Goal: Find specific page/section

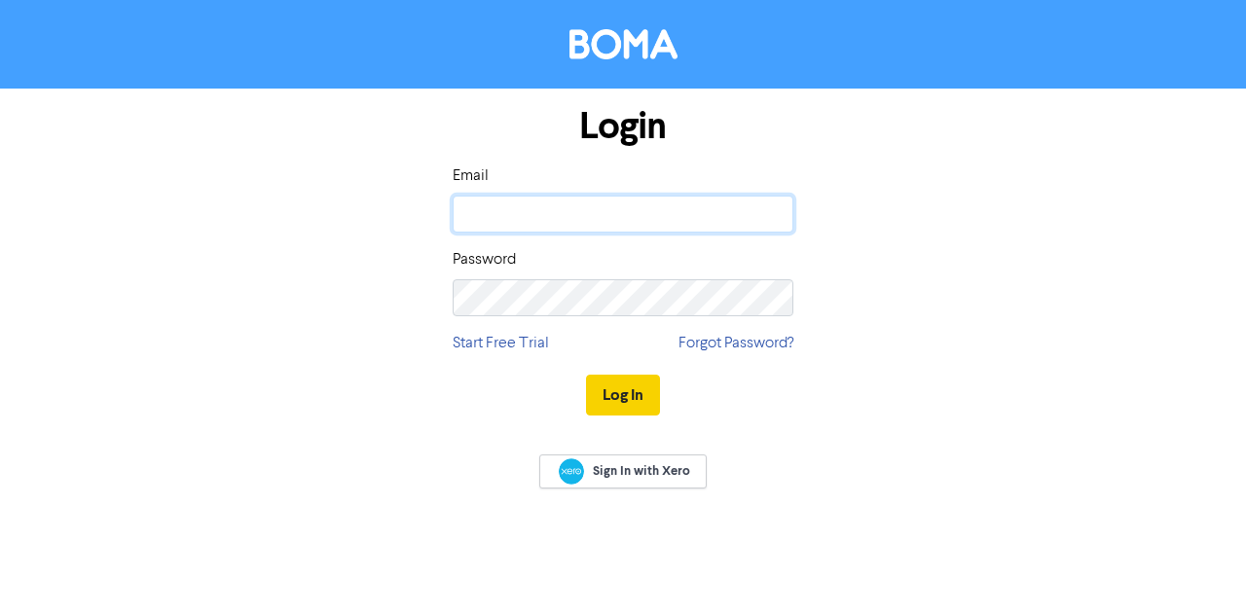
type input "[PERSON_NAME][EMAIL_ADDRESS][DOMAIN_NAME]"
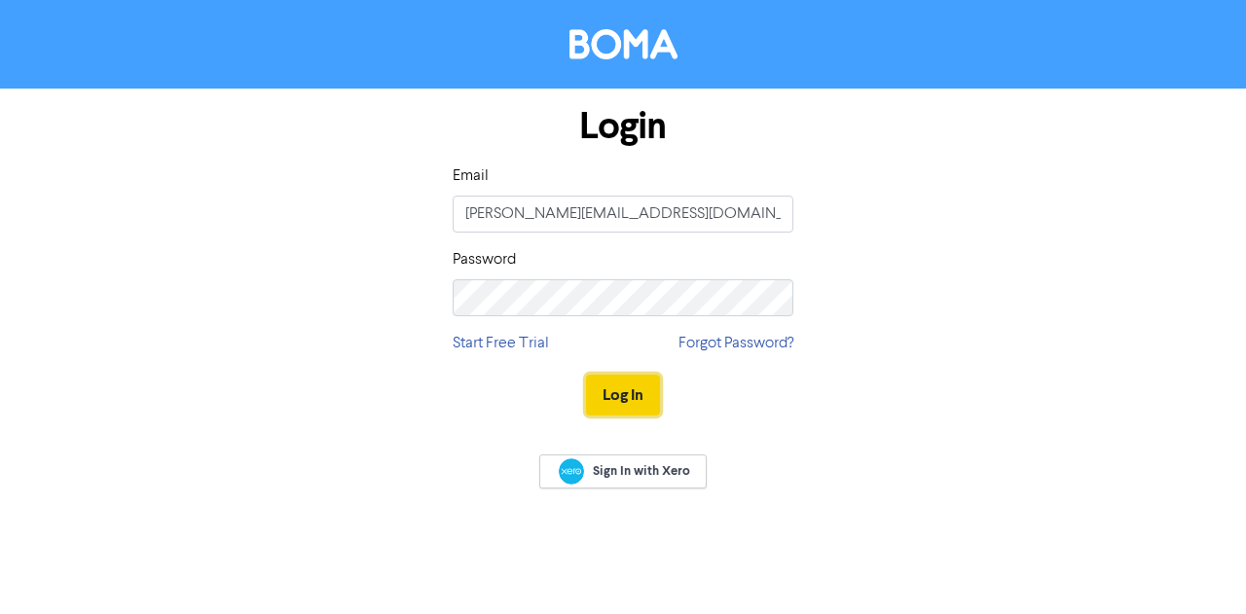
click at [623, 389] on button "Log In" at bounding box center [623, 395] width 74 height 41
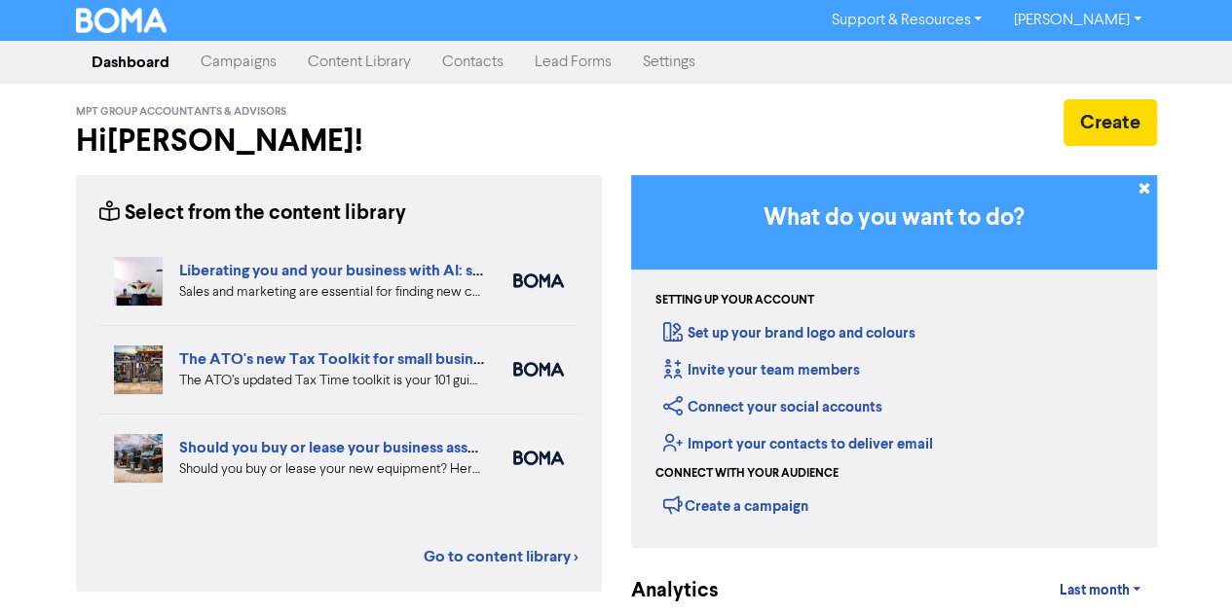
click at [454, 56] on link "Contacts" at bounding box center [472, 62] width 92 height 39
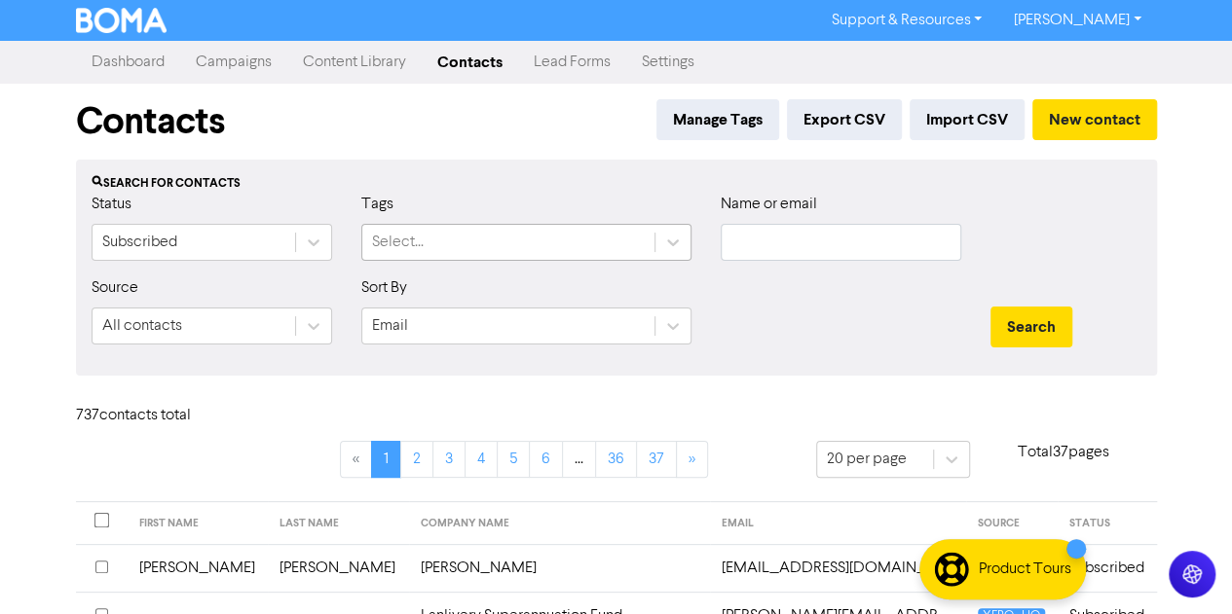
click at [397, 237] on div "Select..." at bounding box center [398, 242] width 52 height 23
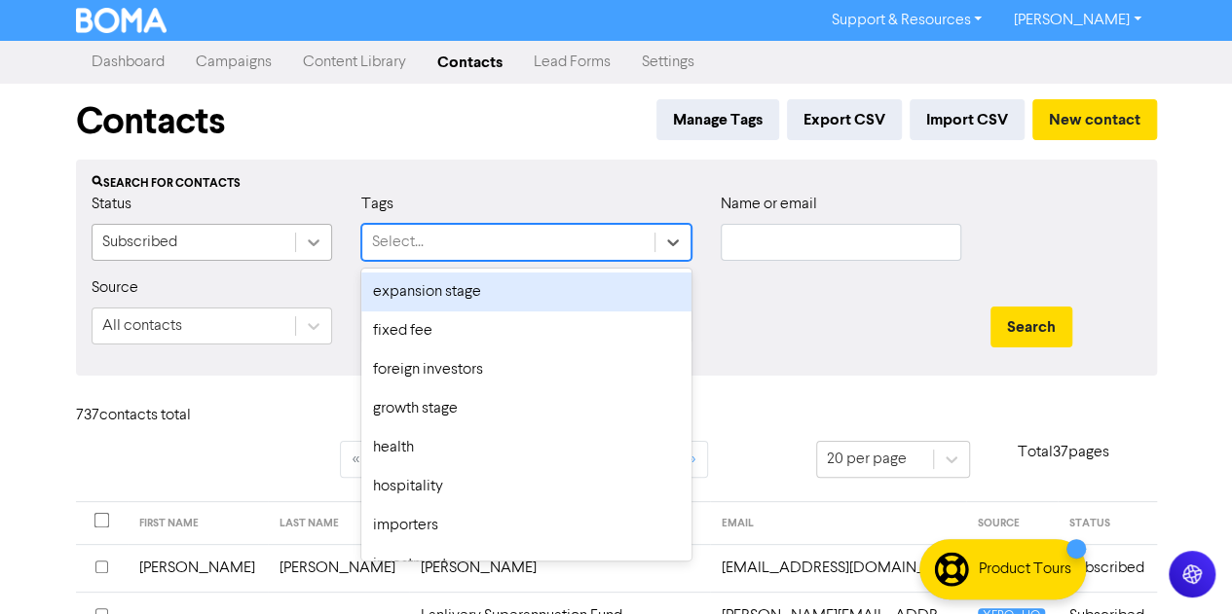
click at [325, 239] on div at bounding box center [313, 242] width 35 height 35
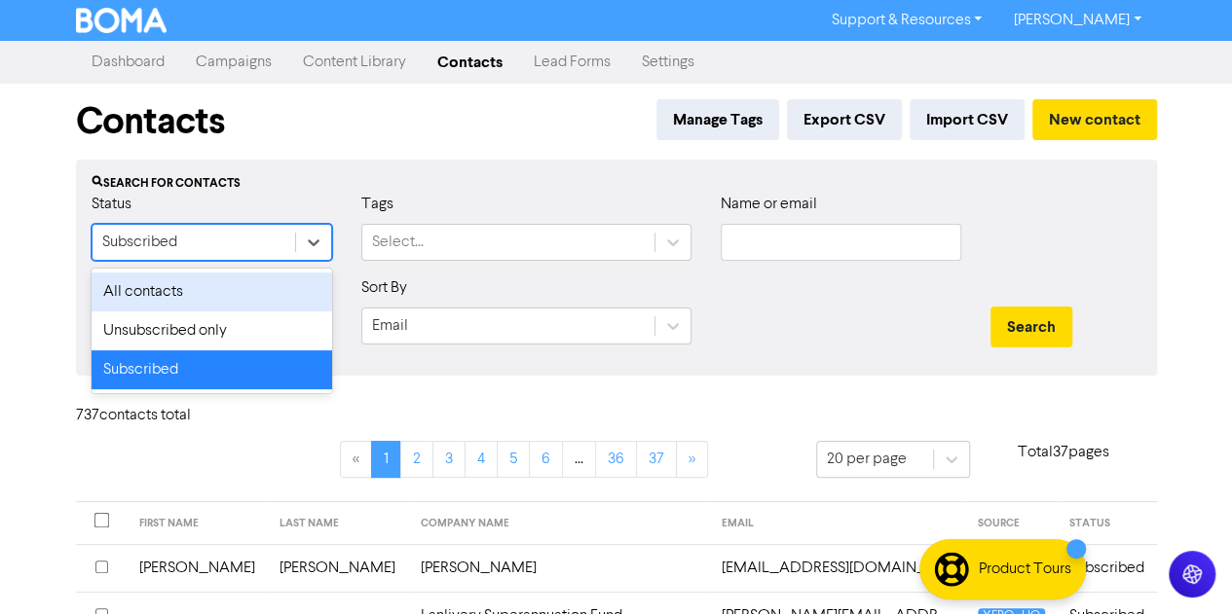
click at [158, 278] on div "All contacts" at bounding box center [212, 292] width 240 height 39
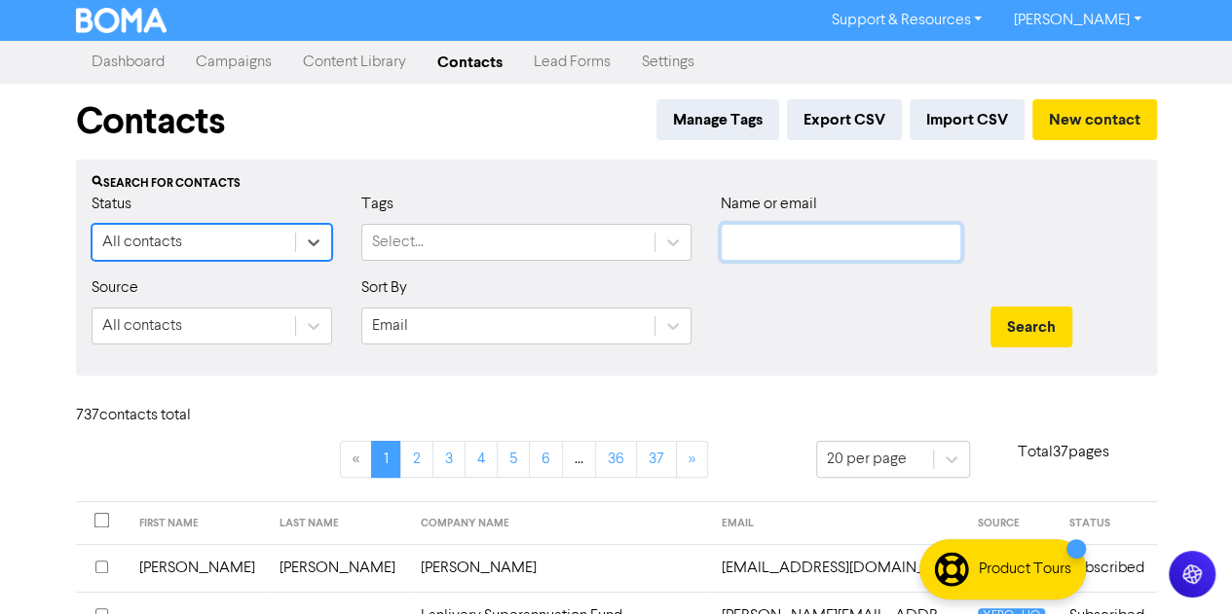
click at [736, 242] on input "text" at bounding box center [840, 242] width 240 height 37
click at [990, 307] on button "Search" at bounding box center [1031, 327] width 82 height 41
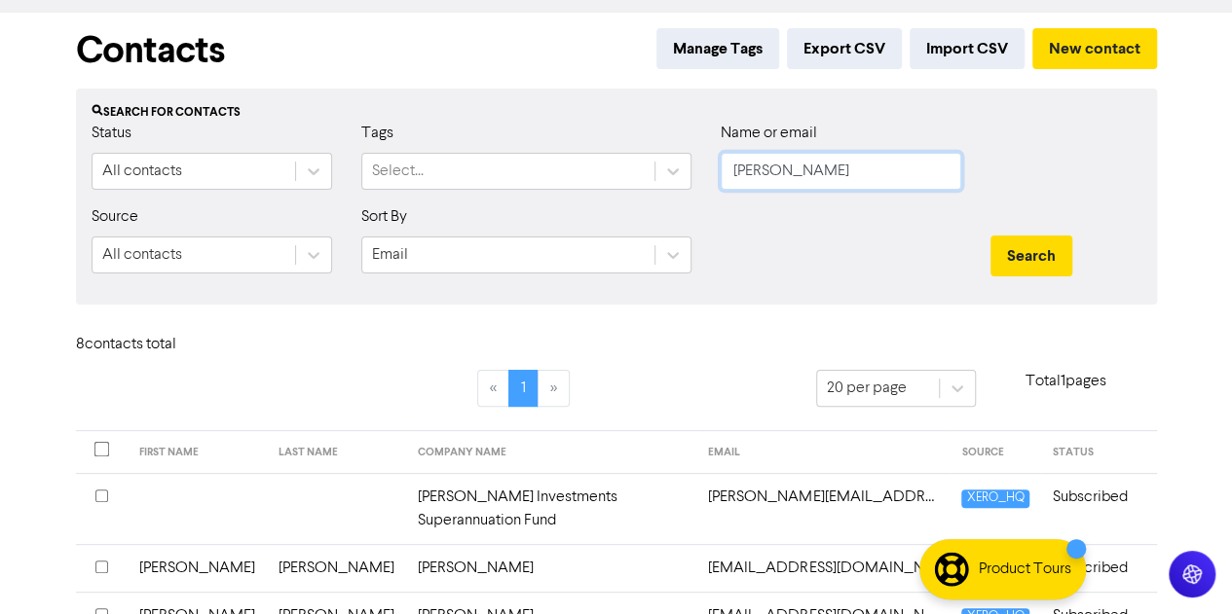
scroll to position [97, 0]
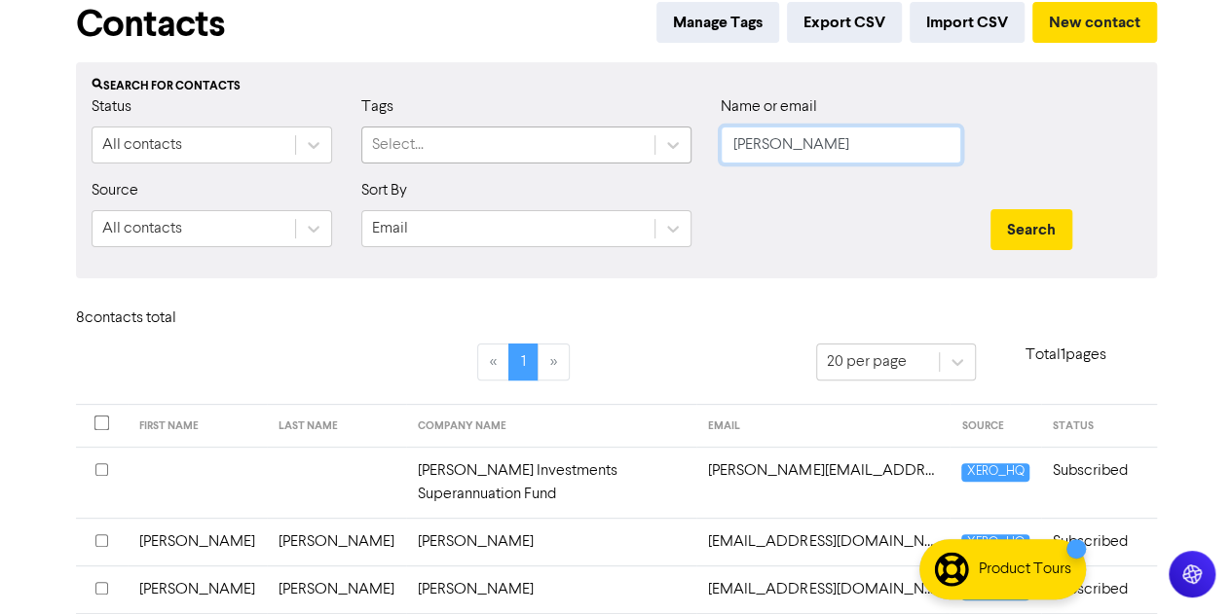
drag, startPoint x: 758, startPoint y: 151, endPoint x: 645, endPoint y: 159, distance: 114.2
click at [687, 158] on div "Status All contacts Tags Select... Name or email [PERSON_NAME]" at bounding box center [616, 137] width 1079 height 84
click at [990, 209] on button "Search" at bounding box center [1031, 229] width 82 height 41
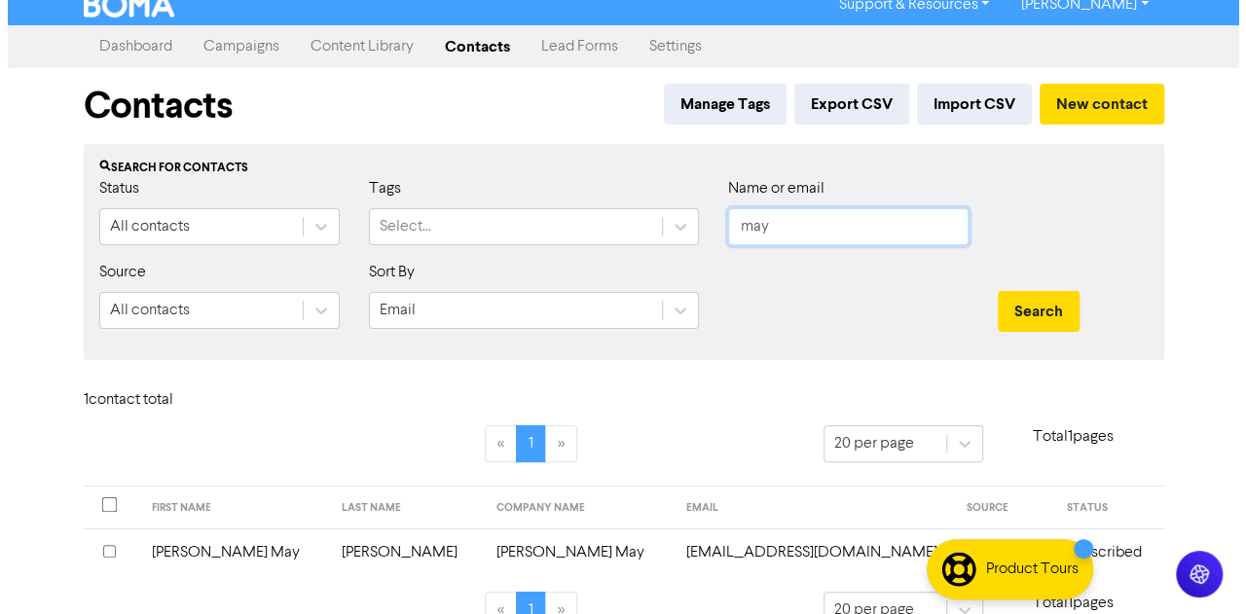
scroll to position [0, 0]
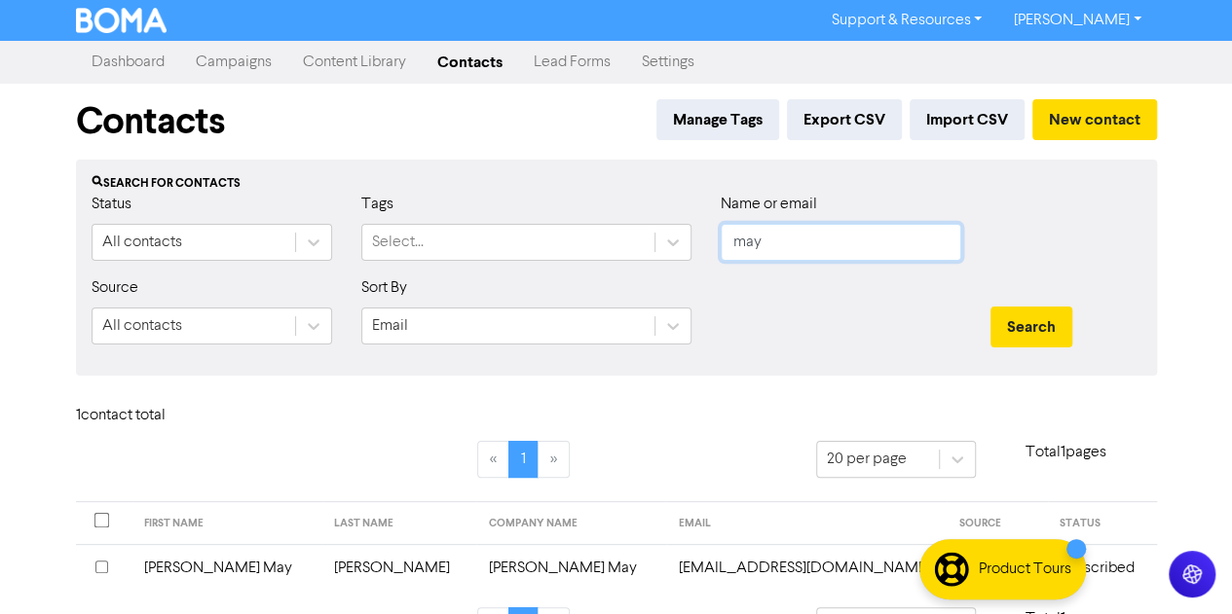
click at [776, 246] on input "may" at bounding box center [840, 242] width 240 height 37
click at [990, 307] on button "Search" at bounding box center [1031, 327] width 82 height 41
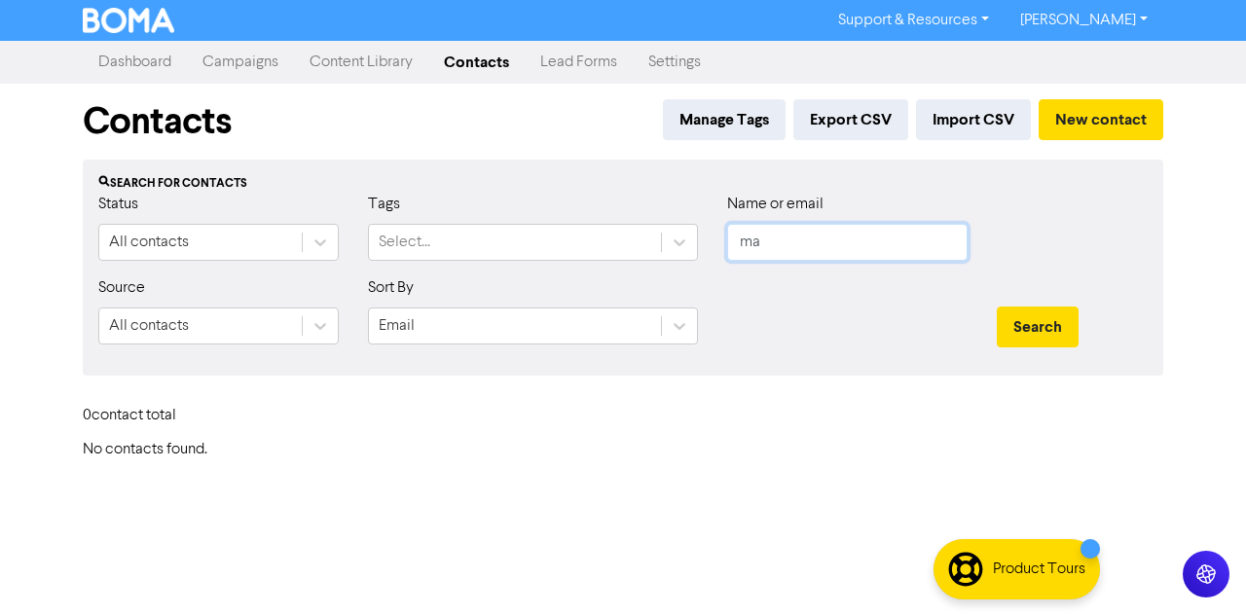
type input "m"
type input "[PERSON_NAME]"
click at [997, 307] on button "Search" at bounding box center [1038, 327] width 82 height 41
